Goal: Communication & Community: Connect with others

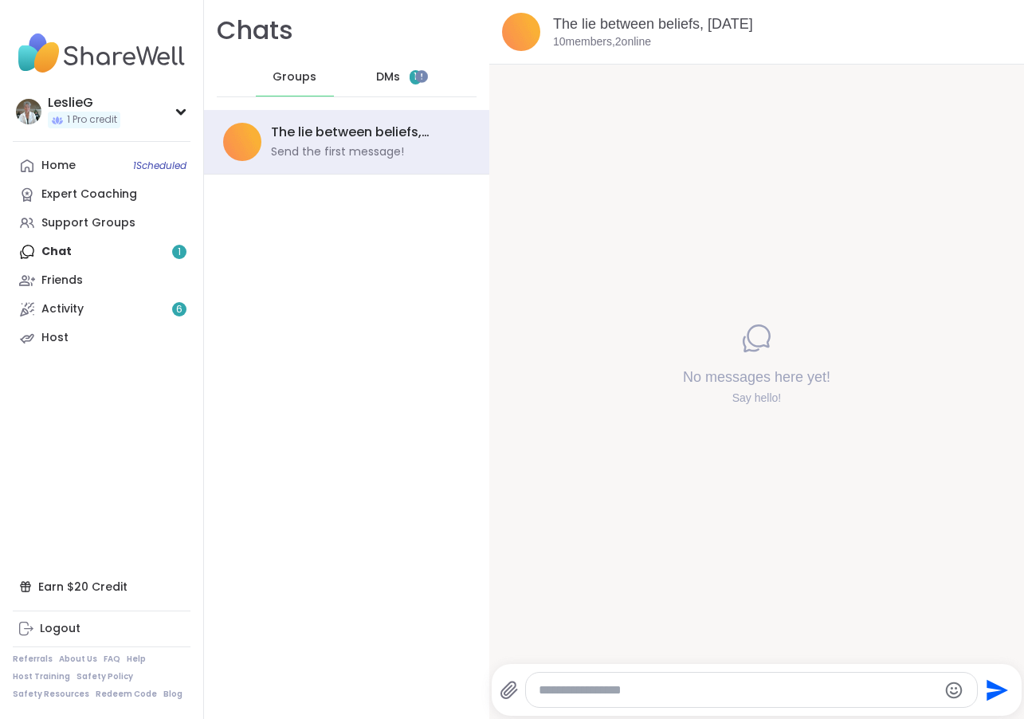
click at [64, 250] on div "Home 1 Scheduled Expert Coaching Support Groups Chat 1 Friends Activity 6 Host" at bounding box center [102, 251] width 178 height 201
click at [66, 162] on div "Home 1 Scheduled" at bounding box center [58, 166] width 34 height 16
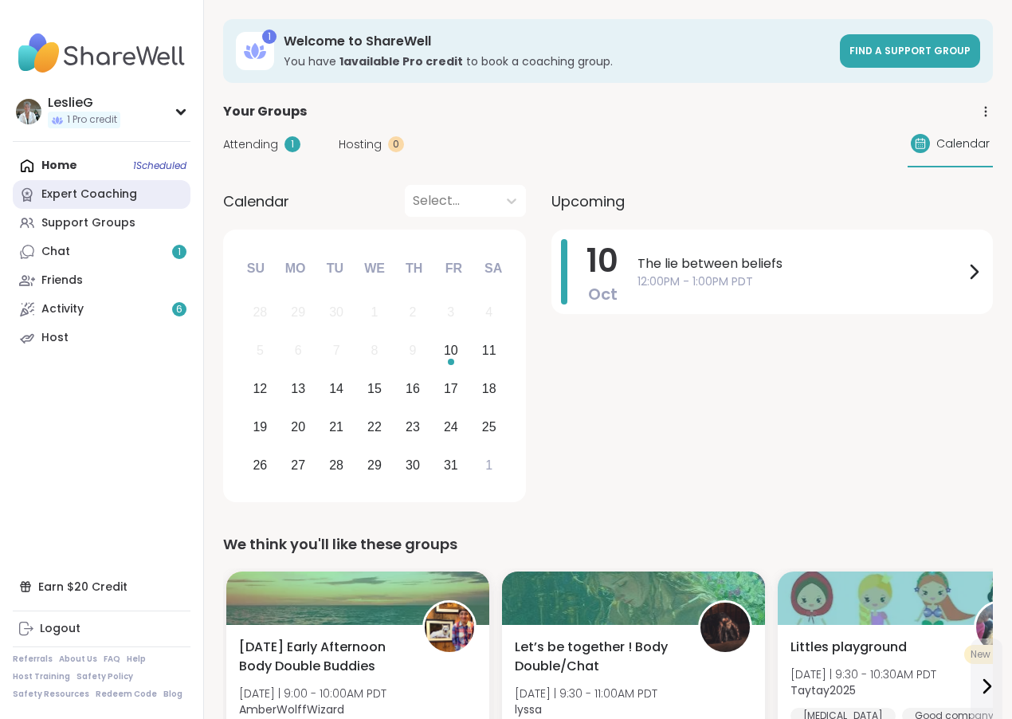
click at [80, 190] on div "Expert Coaching" at bounding box center [89, 194] width 96 height 16
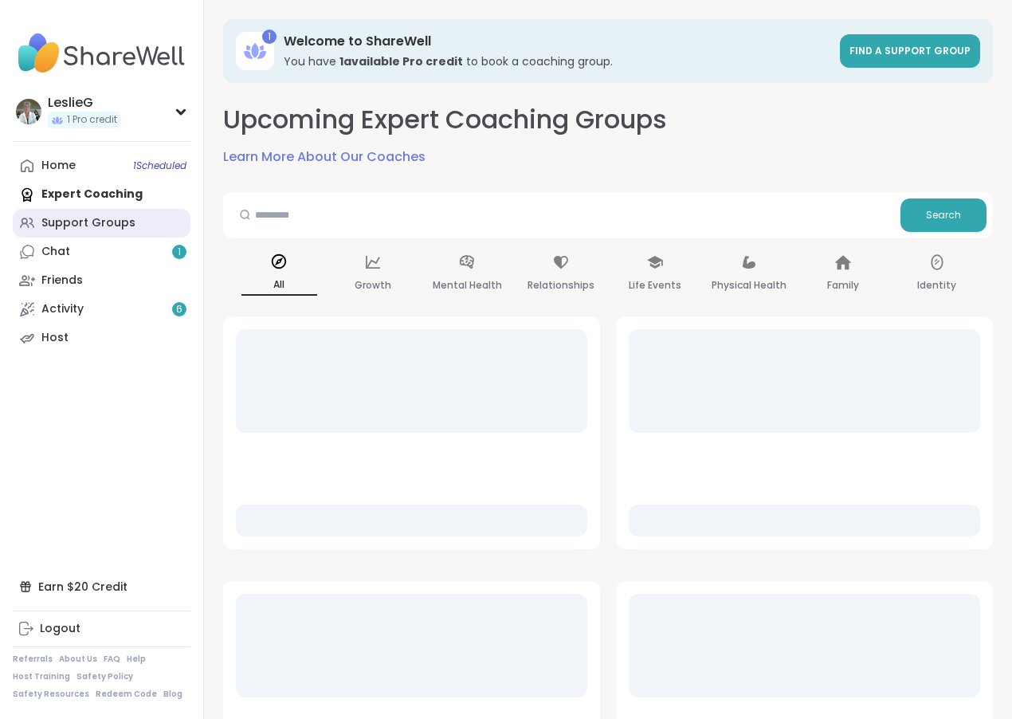
click at [78, 223] on div "Support Groups" at bounding box center [88, 223] width 94 height 16
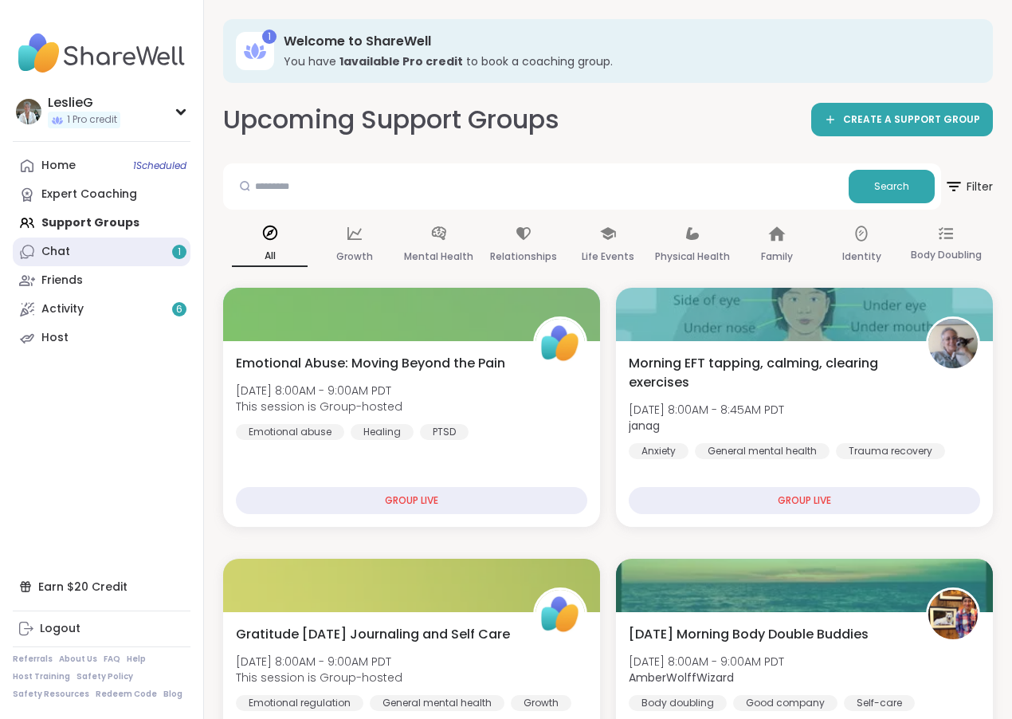
click at [182, 253] on div "1" at bounding box center [179, 252] width 14 height 14
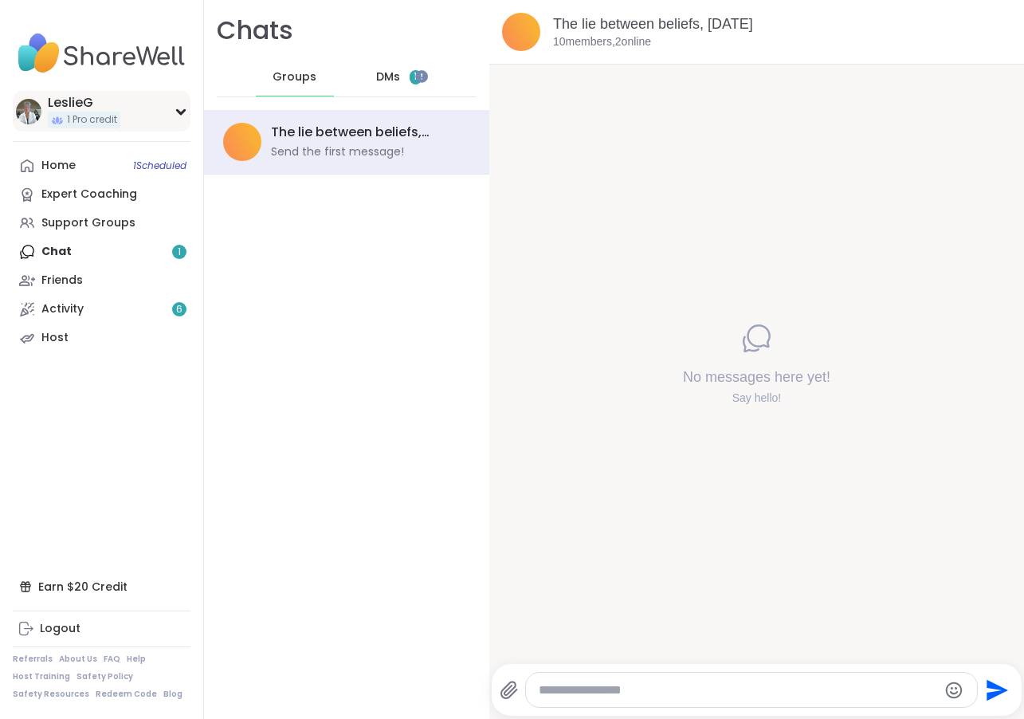
click at [67, 98] on div "LeslieG" at bounding box center [84, 103] width 73 height 18
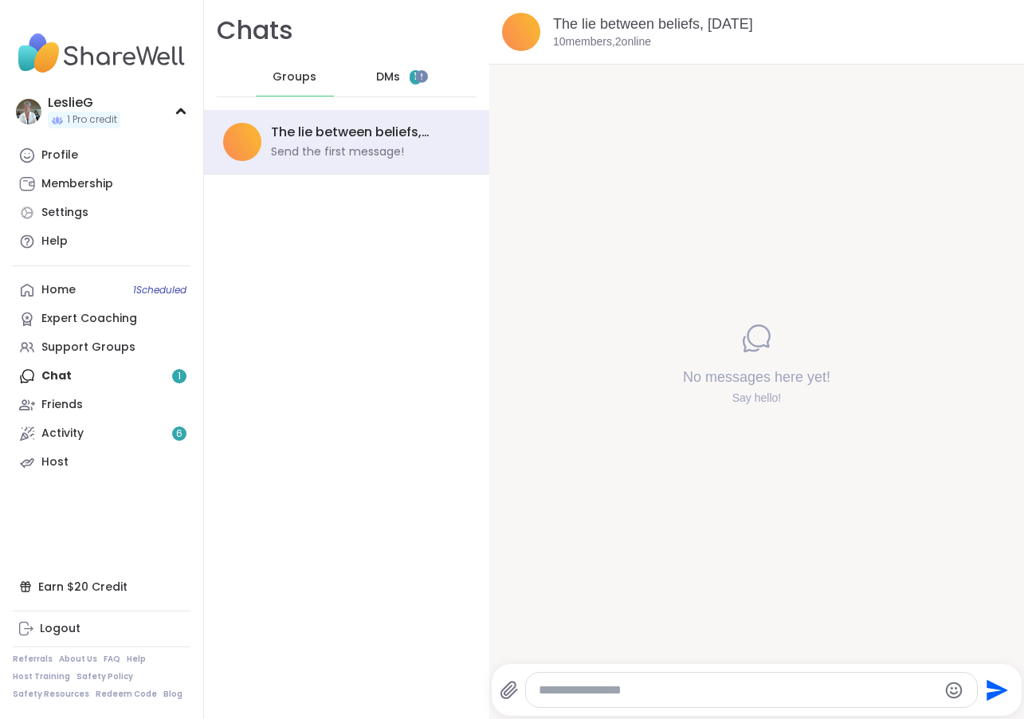
click at [65, 377] on div "Home 1 Scheduled Expert Coaching Support Groups Chat 1 Friends Activity 6 Host" at bounding box center [102, 376] width 178 height 201
click at [44, 463] on div "Host" at bounding box center [54, 462] width 27 height 16
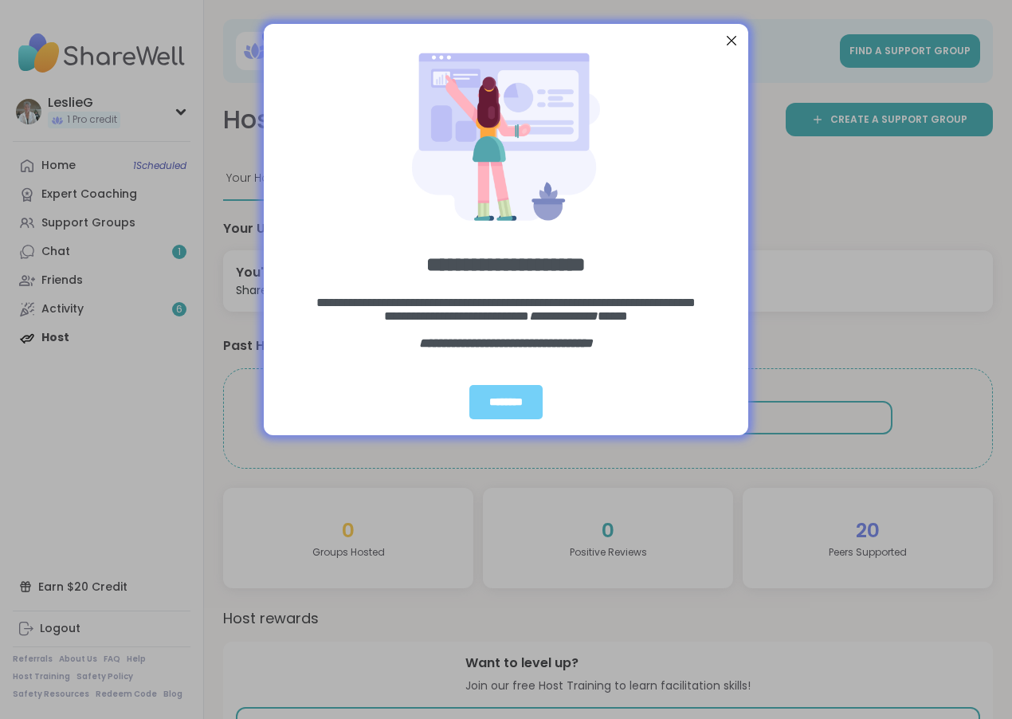
click at [735, 42] on div "Close Step" at bounding box center [731, 40] width 21 height 21
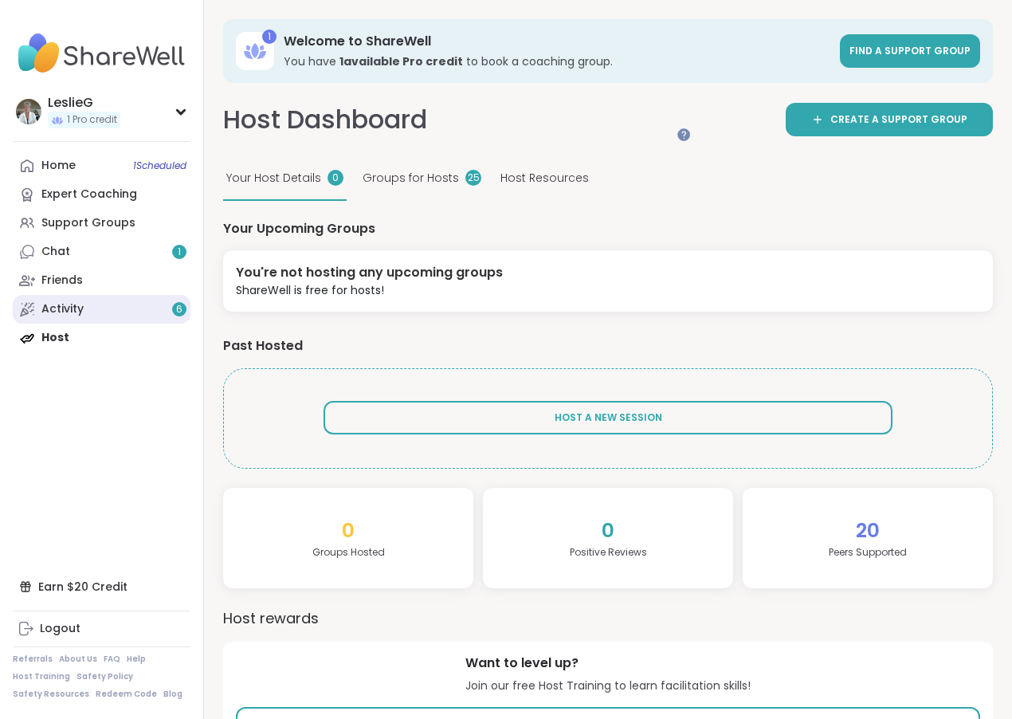
click at [57, 312] on div "Activity 6" at bounding box center [62, 309] width 42 height 16
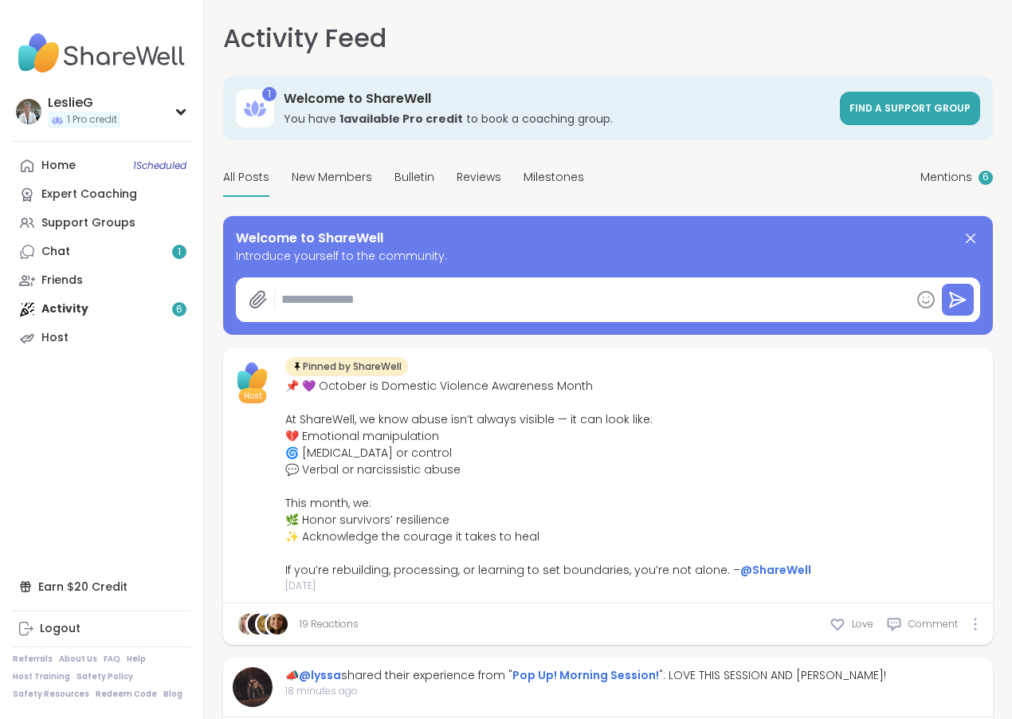
type textarea "*"
click at [61, 282] on div "Friends" at bounding box center [61, 281] width 41 height 16
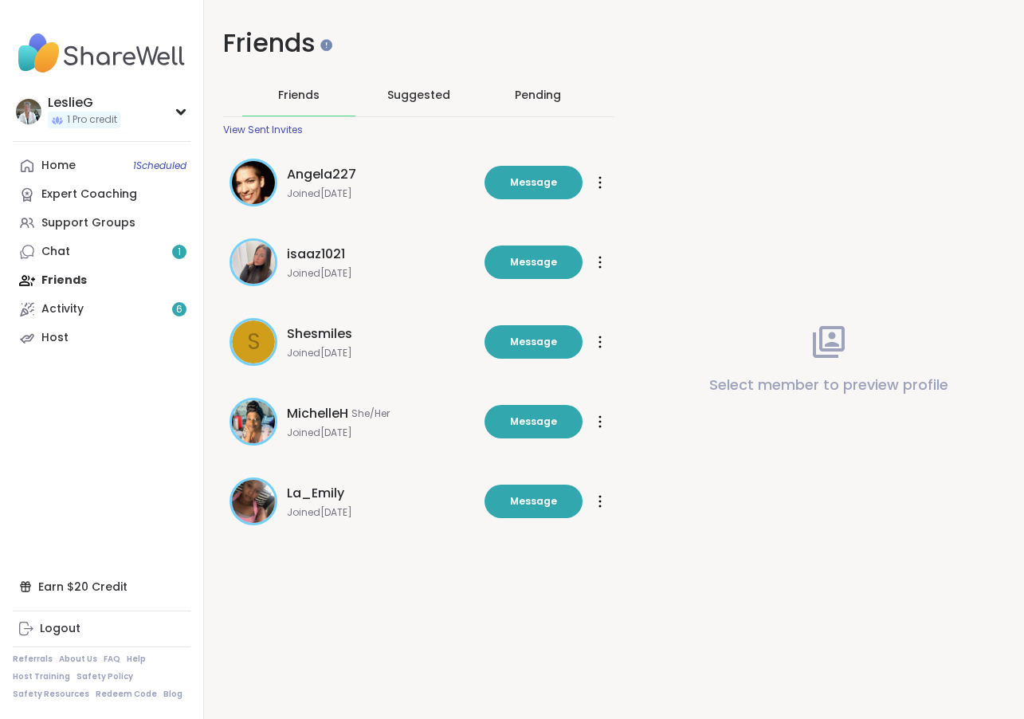
click at [324, 497] on span "La_Emily" at bounding box center [315, 493] width 57 height 19
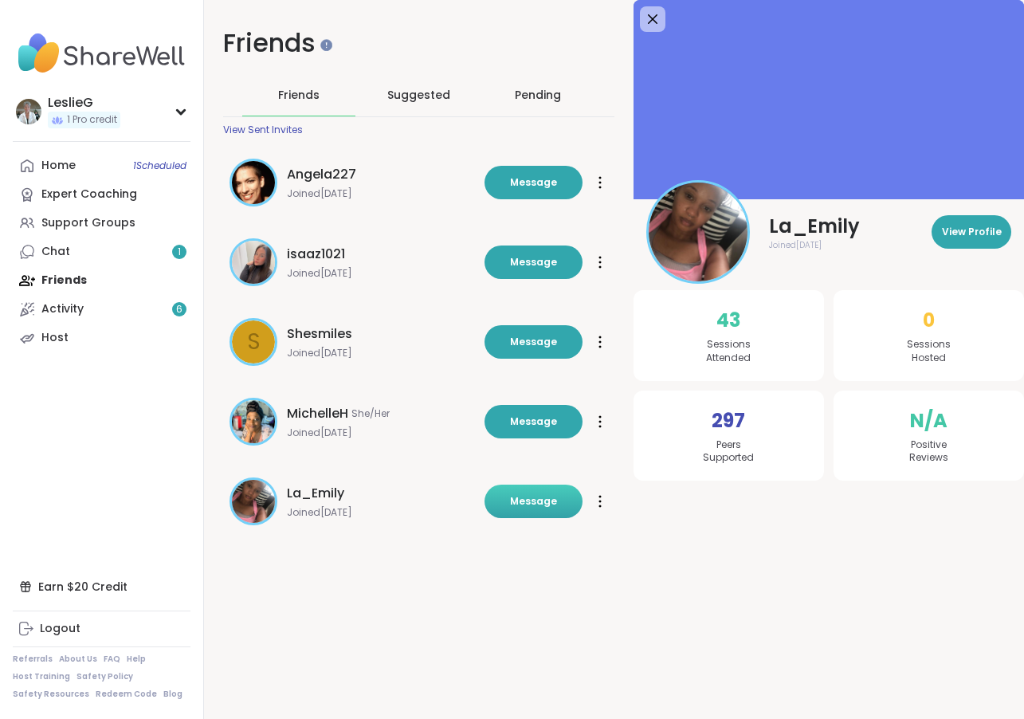
click at [535, 503] on span "Message" at bounding box center [533, 501] width 47 height 14
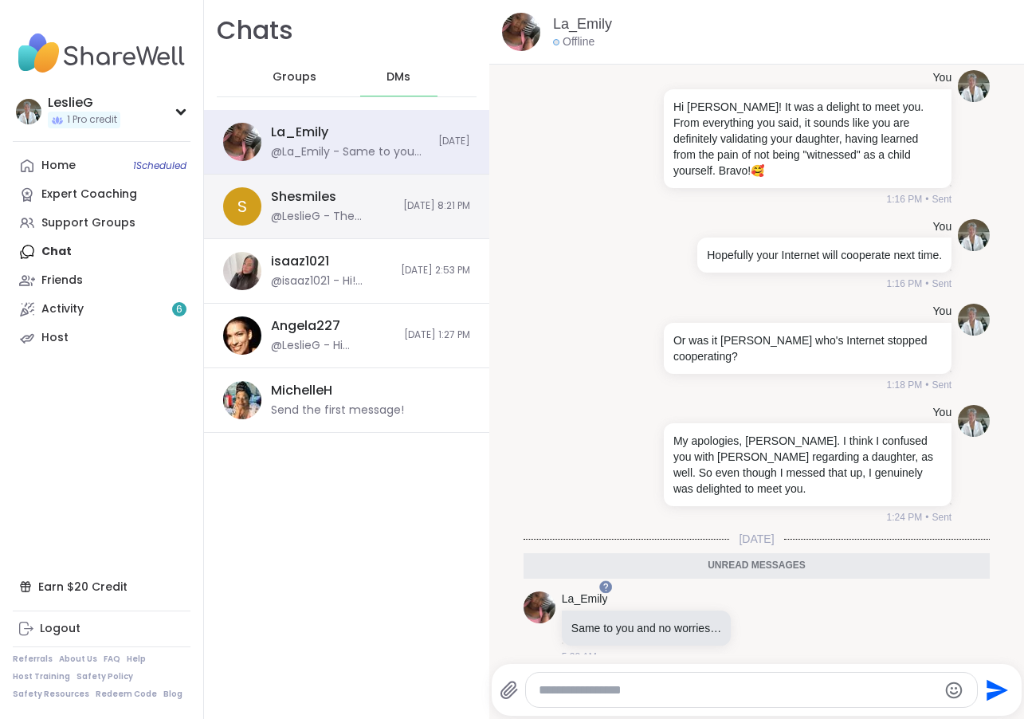
click at [297, 199] on div "Shesmiles" at bounding box center [303, 197] width 65 height 18
